Goal: Transaction & Acquisition: Purchase product/service

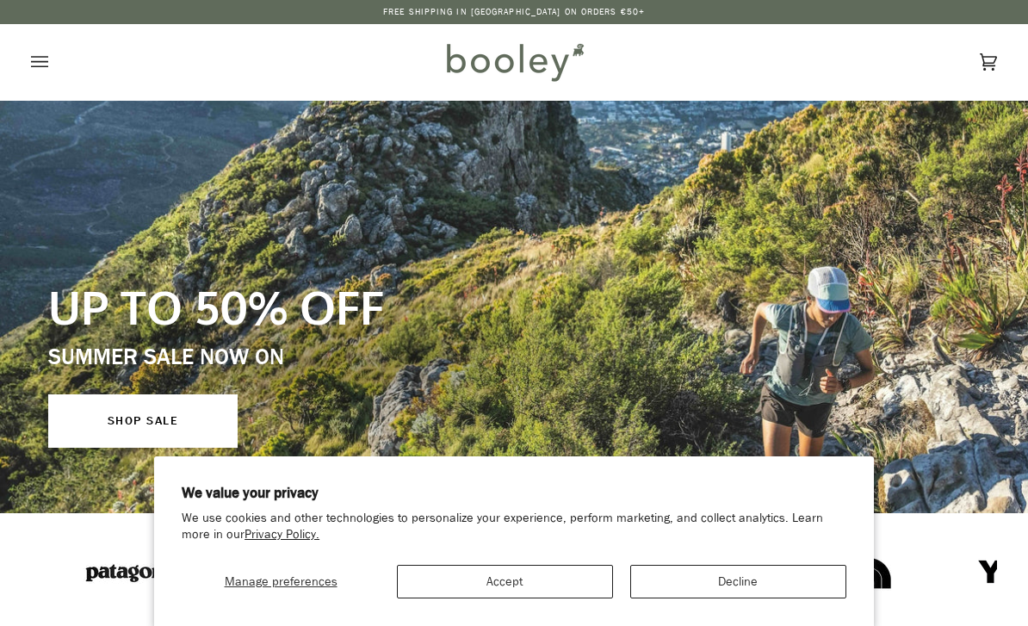
click at [34, 60] on icon "Open menu" at bounding box center [39, 62] width 17 height 26
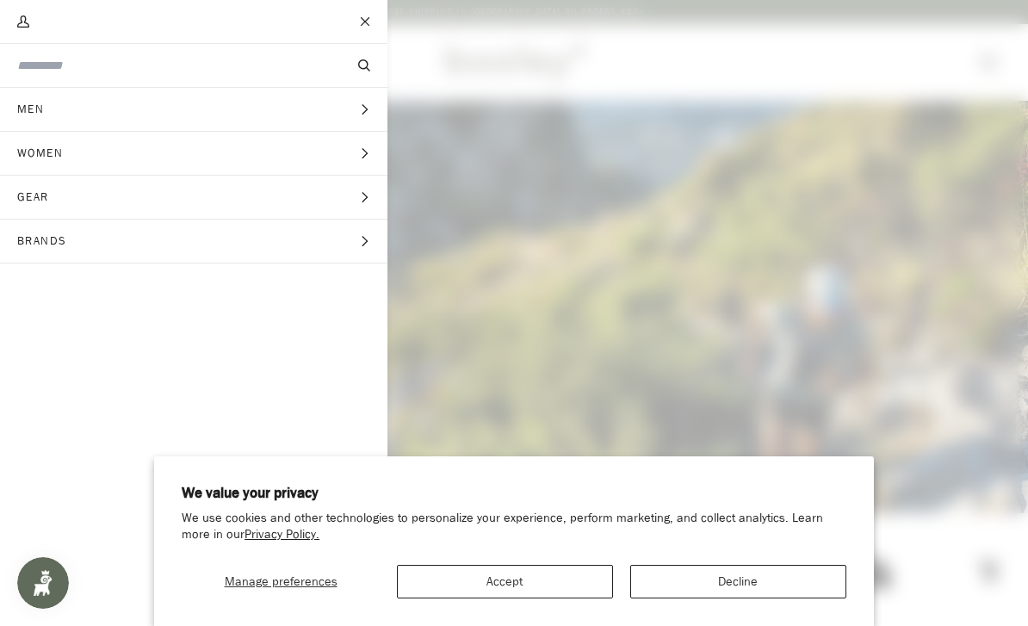
click at [366, 196] on icon "Main menu" at bounding box center [365, 197] width 6 height 10
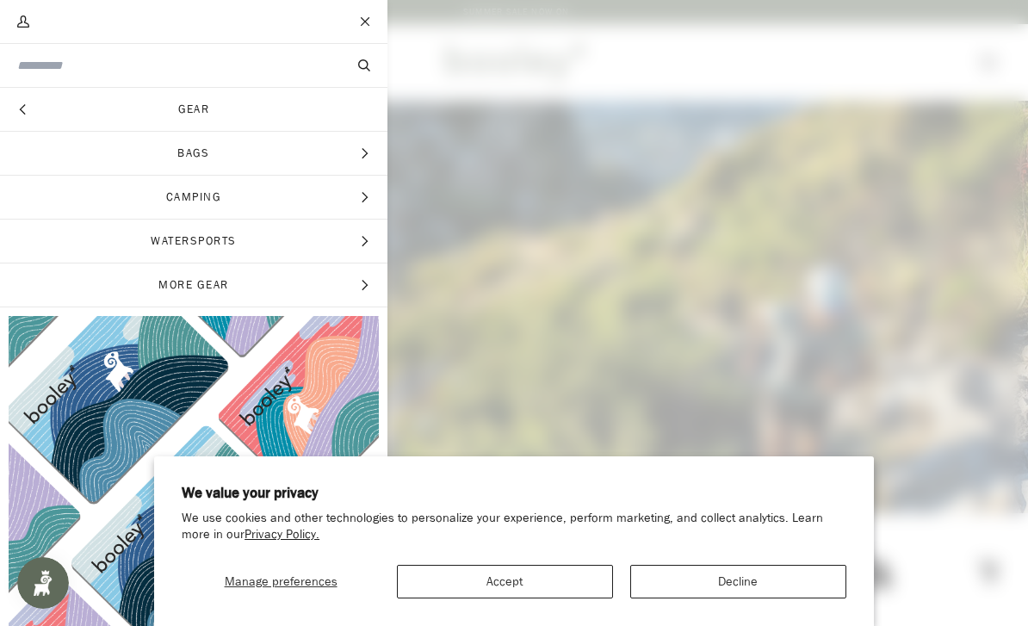
click at [367, 195] on icon "Main menu" at bounding box center [364, 197] width 11 height 11
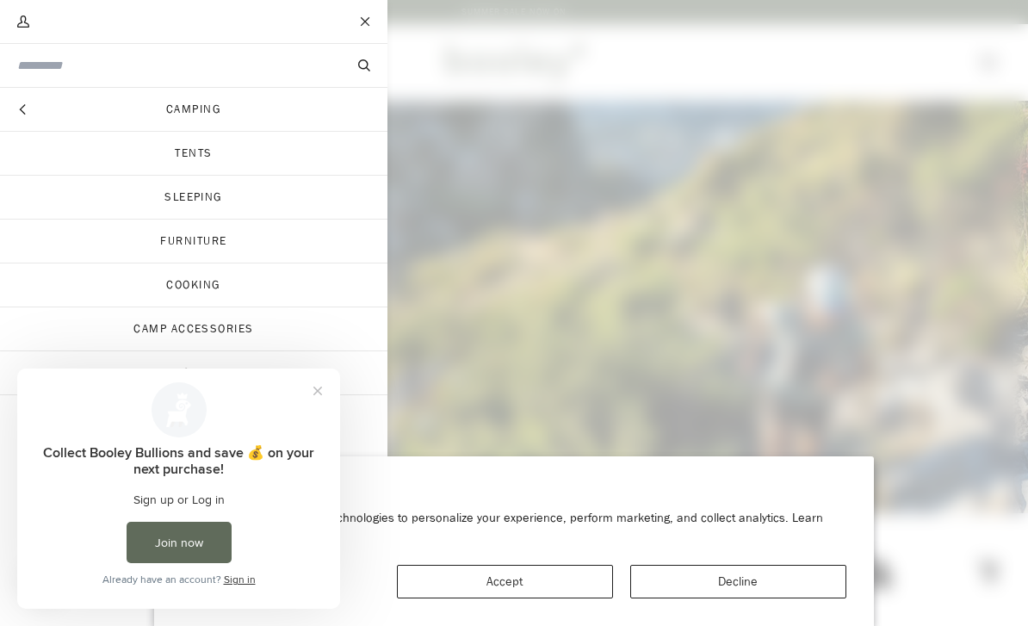
click at [172, 190] on link "Sleeping" at bounding box center [194, 197] width 388 height 43
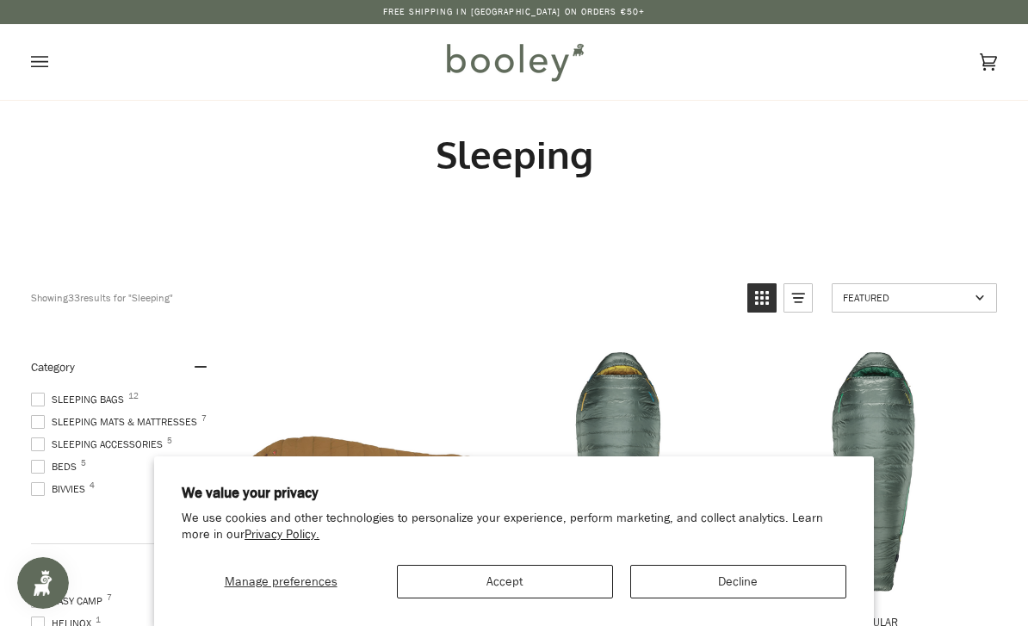
click at [489, 574] on button "Accept" at bounding box center [505, 582] width 216 height 34
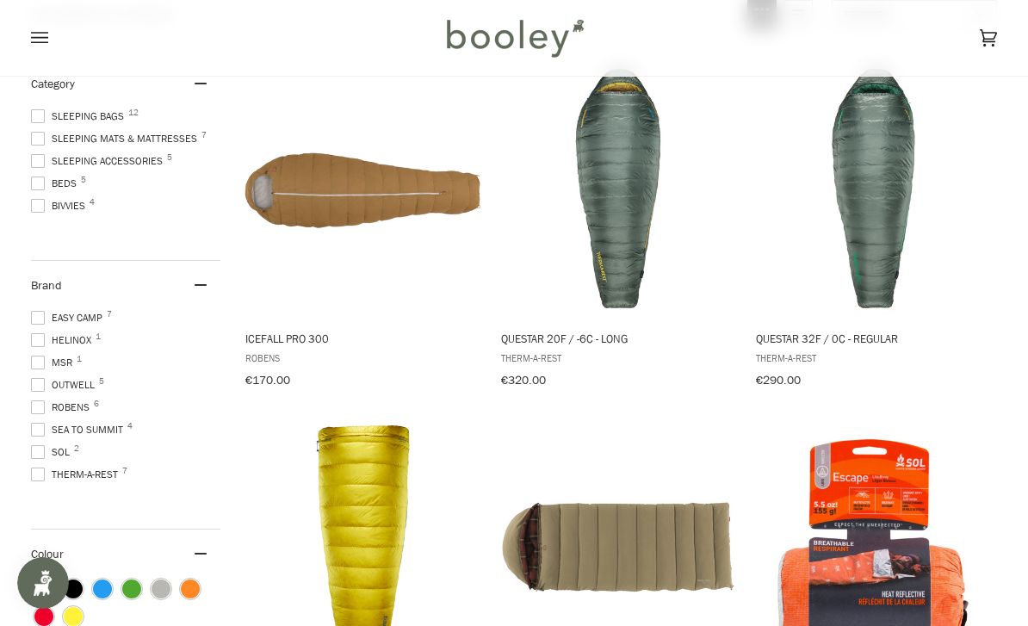
scroll to position [282, 0]
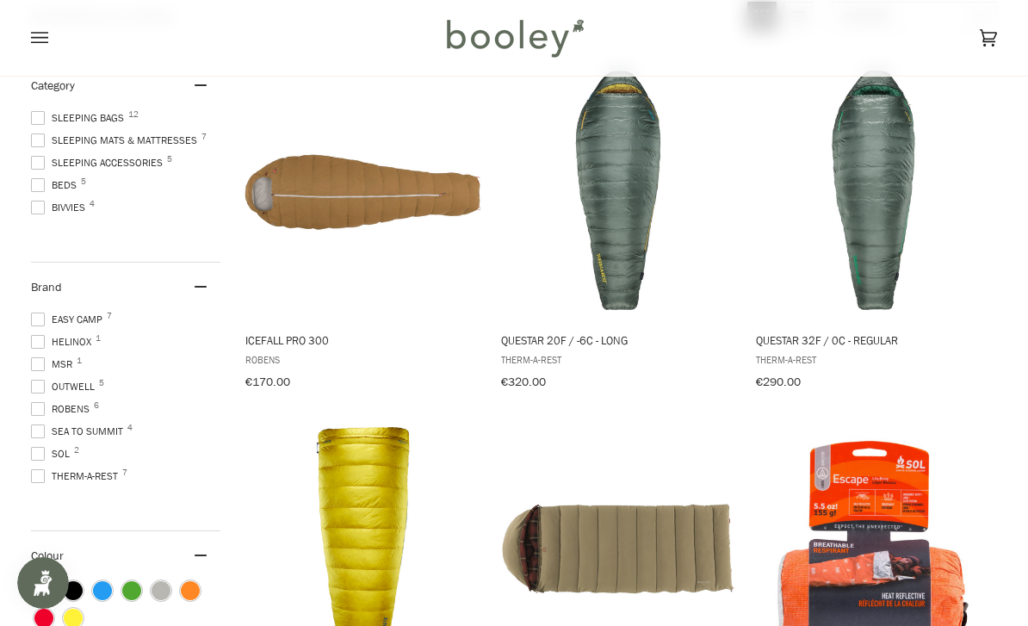
click at [40, 185] on span at bounding box center [38, 185] width 14 height 14
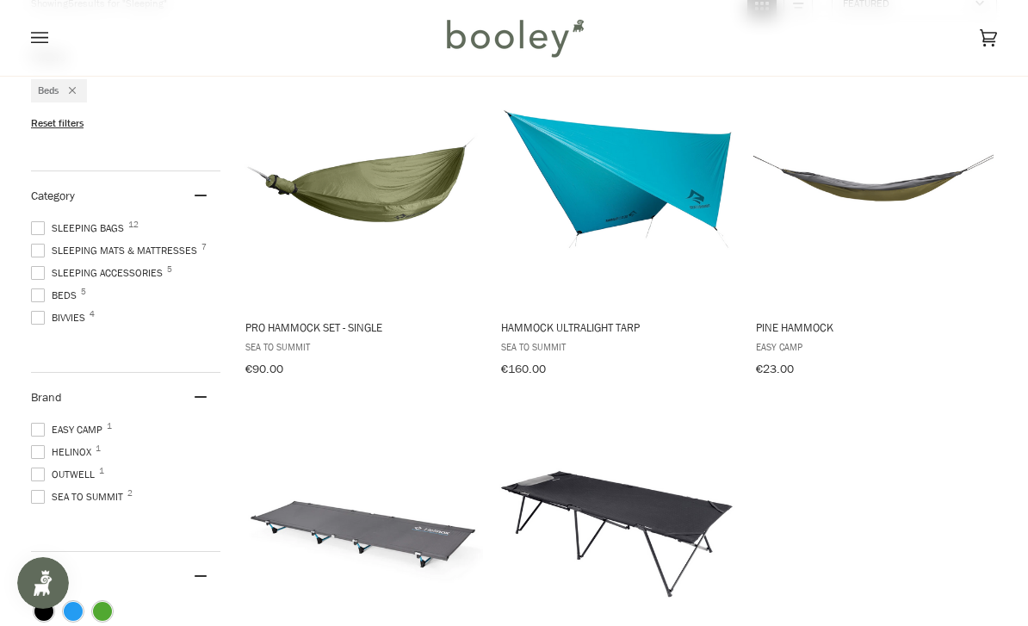
scroll to position [288, 0]
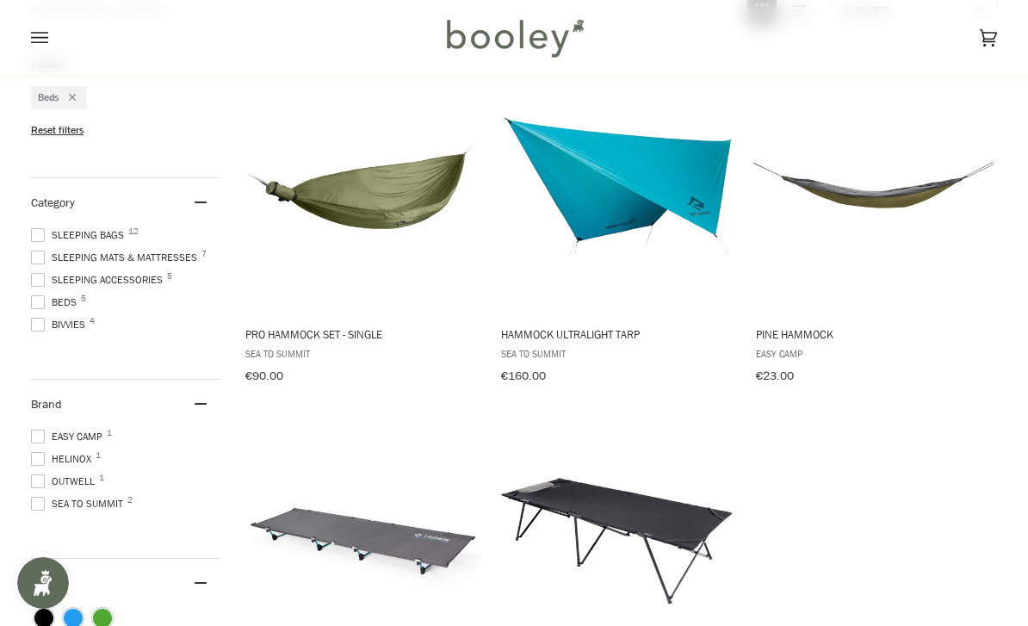
click at [34, 263] on span at bounding box center [38, 258] width 14 height 14
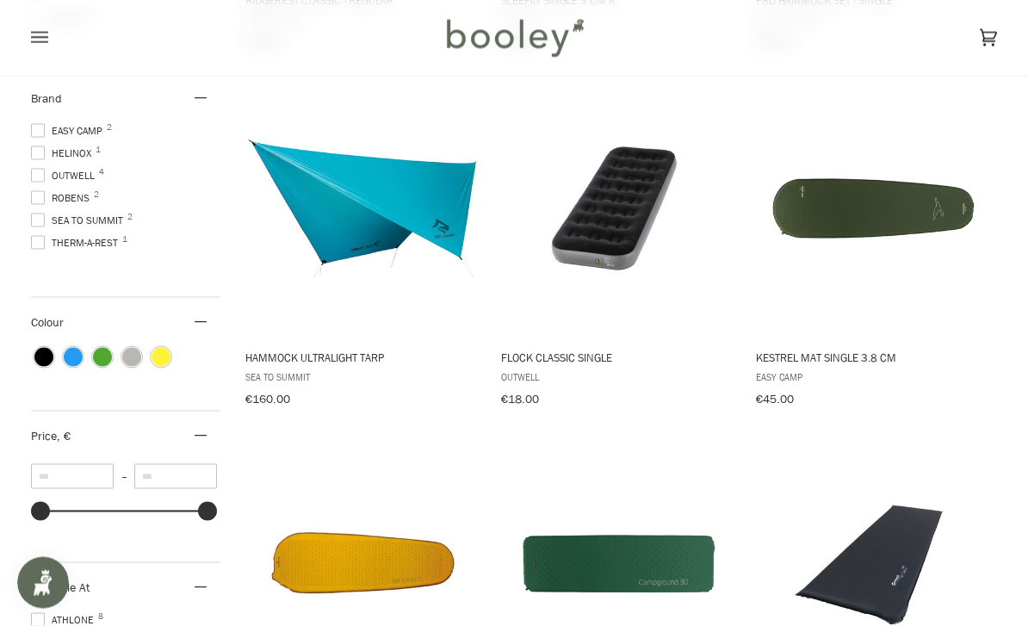
scroll to position [598, 0]
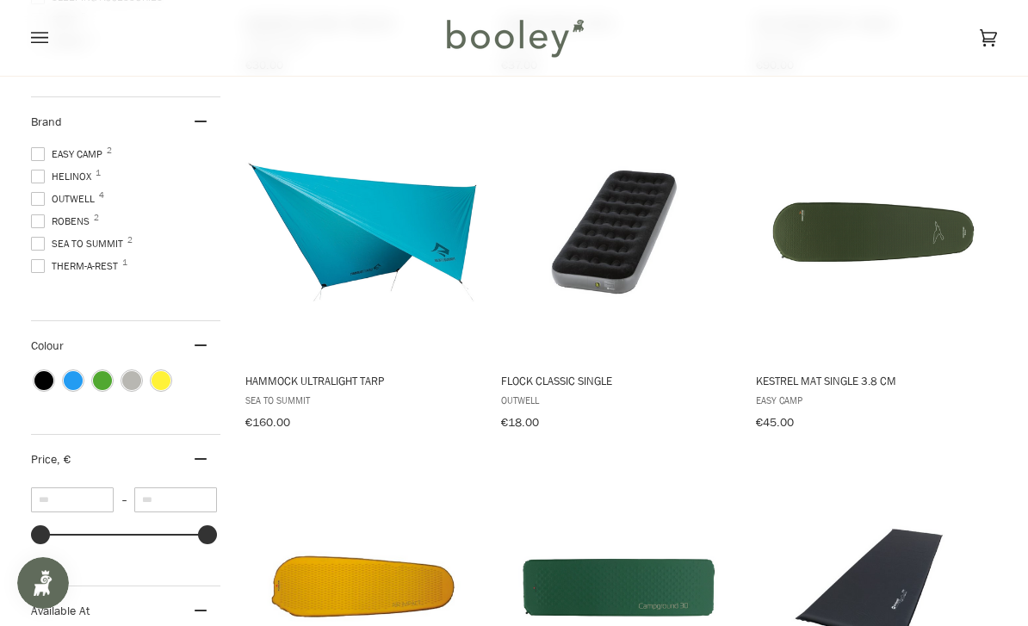
click at [611, 292] on img "Flock Classic Single" at bounding box center [619, 230] width 240 height 240
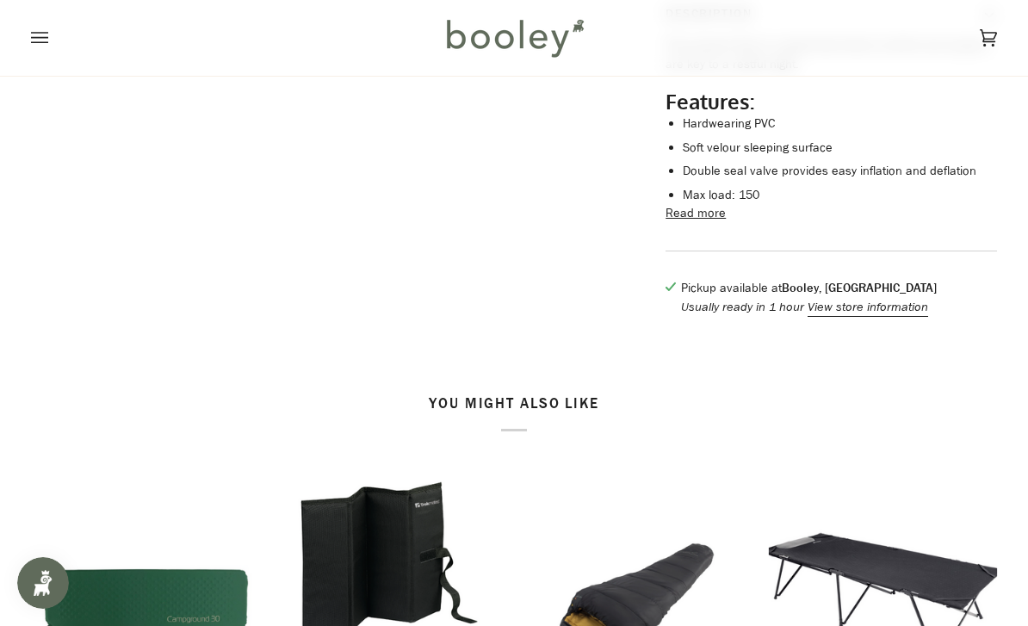
scroll to position [656, 0]
